Goal: Task Accomplishment & Management: Manage account settings

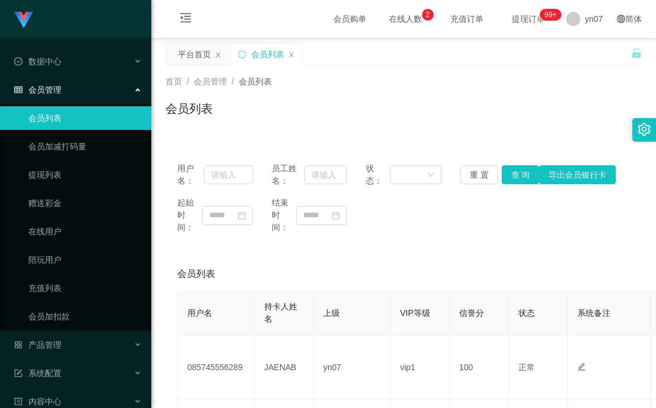
scroll to position [118, 0]
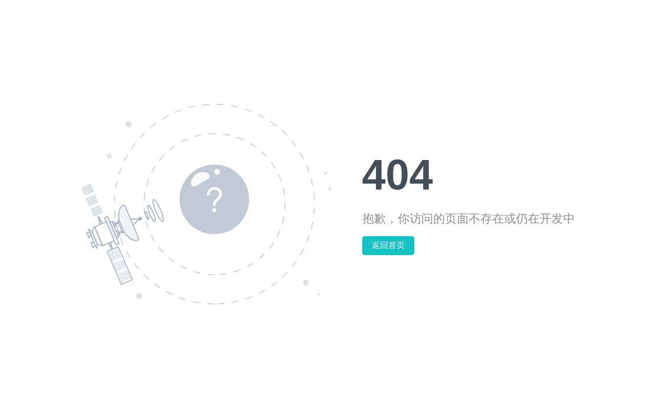
drag, startPoint x: 142, startPoint y: 0, endPoint x: 489, endPoint y: 63, distance: 352.4
click at [489, 63] on div "404 抱歉，你访问的页面不存在或仍在开发中 返回首页" at bounding box center [328, 204] width 656 height 408
click at [389, 242] on button "返回首页" at bounding box center [388, 245] width 52 height 19
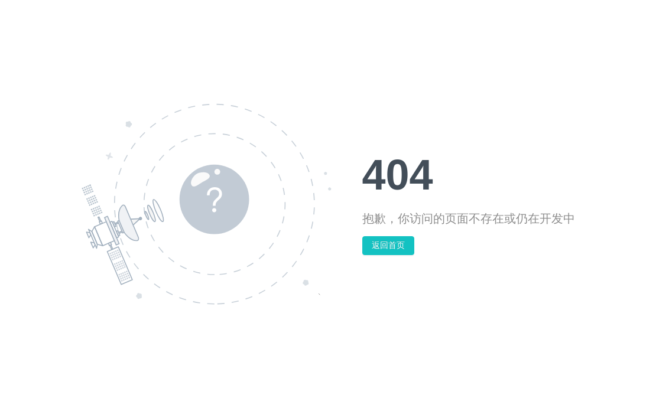
click at [389, 242] on button "返回首页" at bounding box center [388, 245] width 52 height 19
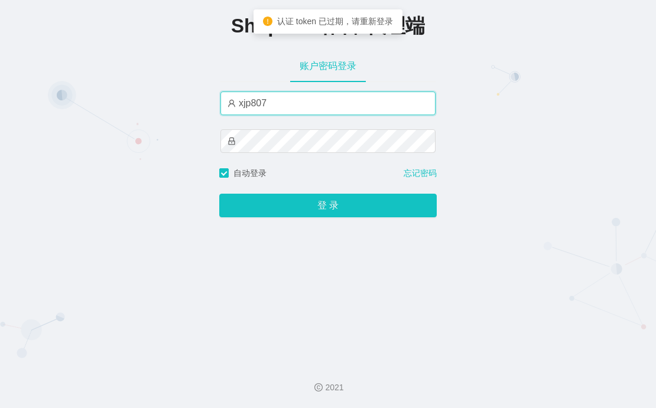
click at [304, 105] on input "xjp807" at bounding box center [327, 104] width 215 height 24
click at [298, 104] on input "xjp807" at bounding box center [327, 104] width 215 height 24
type input "x"
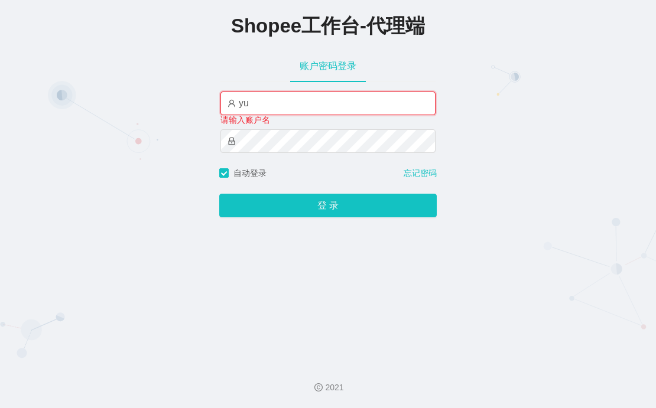
type input "y"
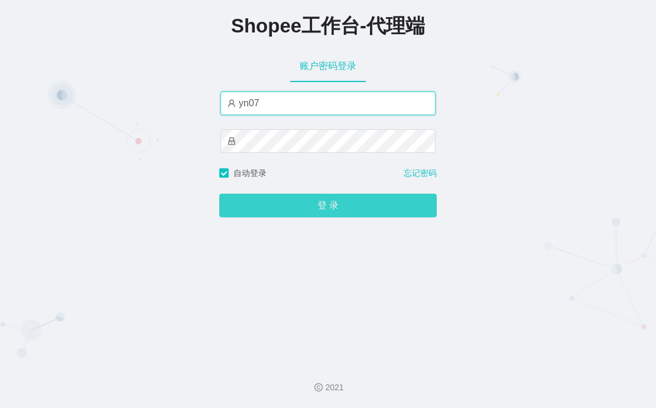
type input "yn07"
click at [278, 202] on button "登 录" at bounding box center [327, 206] width 217 height 24
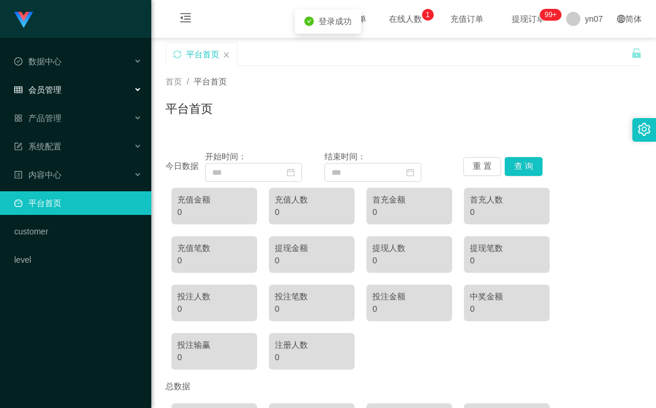
click at [72, 89] on div "会员管理" at bounding box center [75, 90] width 151 height 24
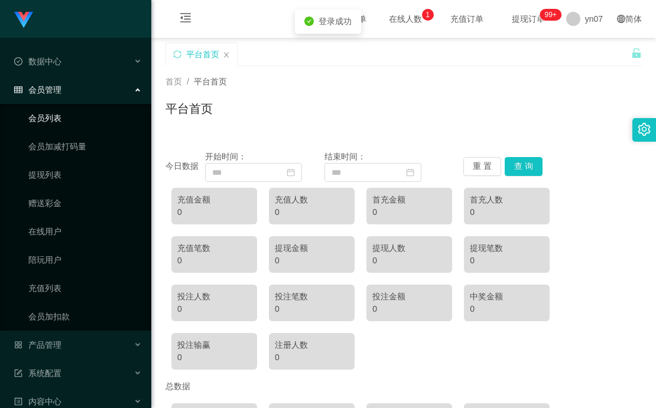
click at [69, 115] on link "会员列表" at bounding box center [84, 118] width 113 height 24
